Goal: Task Accomplishment & Management: Understand process/instructions

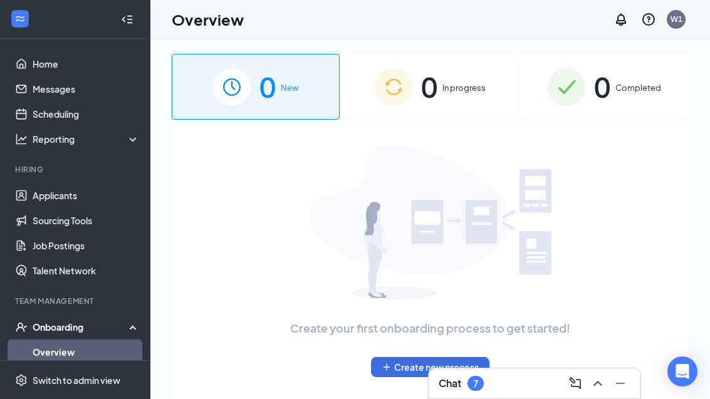
click at [423, 100] on span "0" at bounding box center [429, 86] width 16 height 43
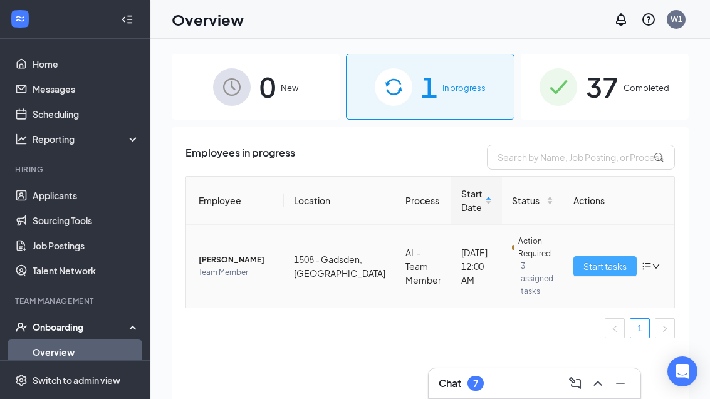
click at [580, 256] on button "Start tasks" at bounding box center [605, 266] width 63 height 20
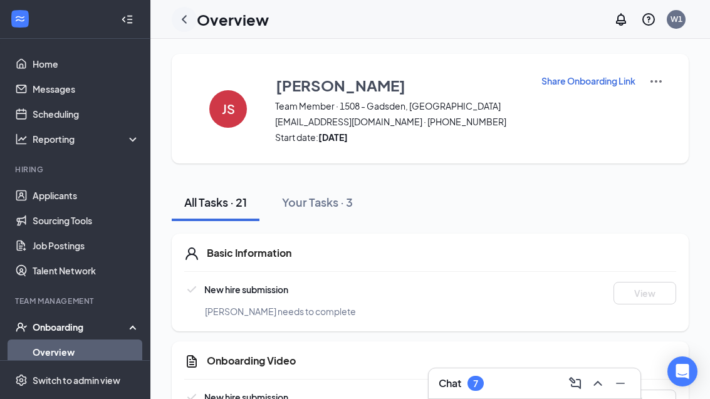
click at [188, 13] on icon "ChevronLeft" at bounding box center [184, 19] width 15 height 15
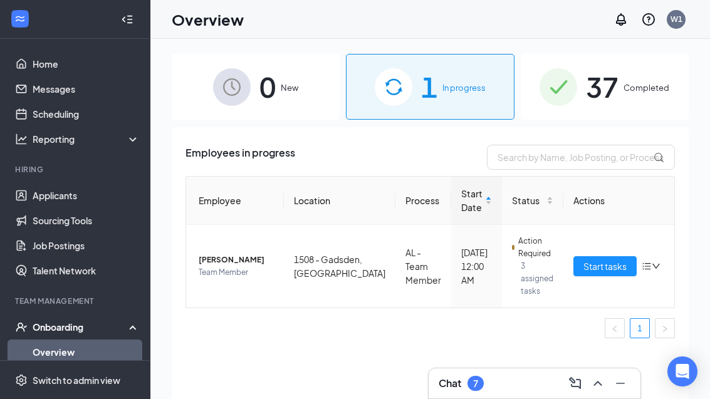
click at [249, 83] on img at bounding box center [232, 87] width 38 height 38
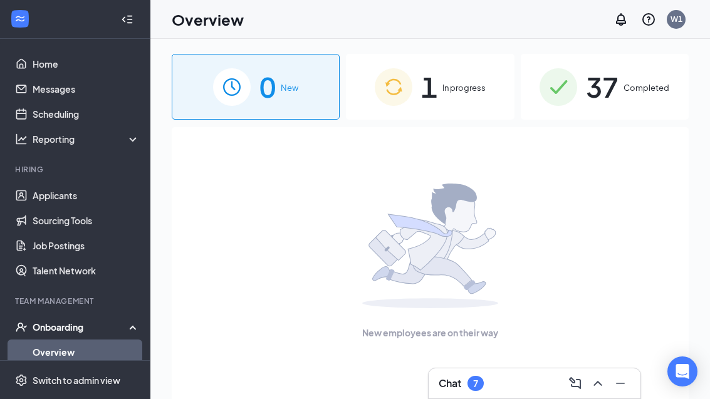
click at [385, 82] on img at bounding box center [394, 87] width 38 height 38
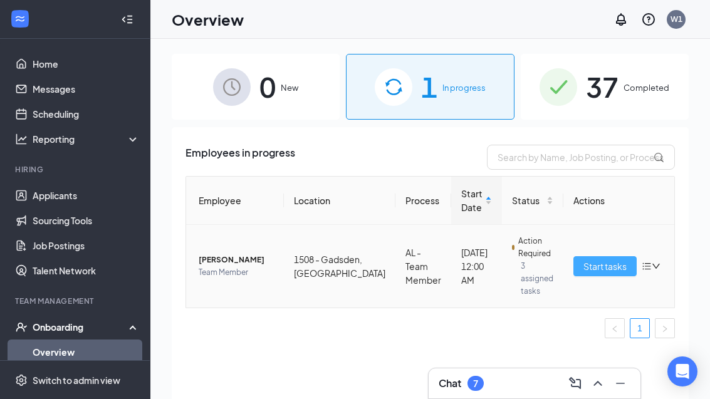
click at [584, 262] on span "Start tasks" at bounding box center [605, 267] width 43 height 14
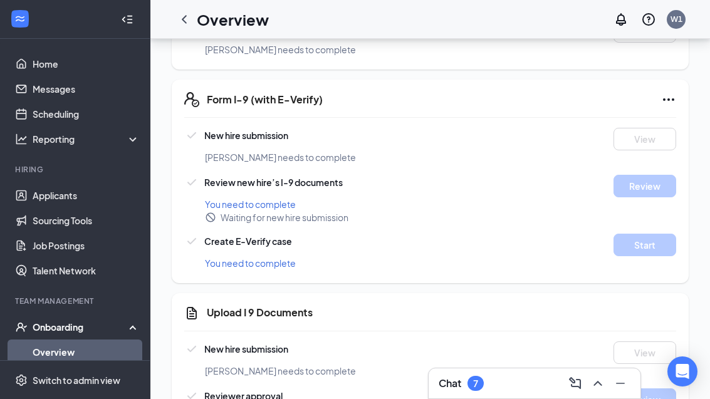
scroll to position [1346, 0]
